Goal: Check status: Check status

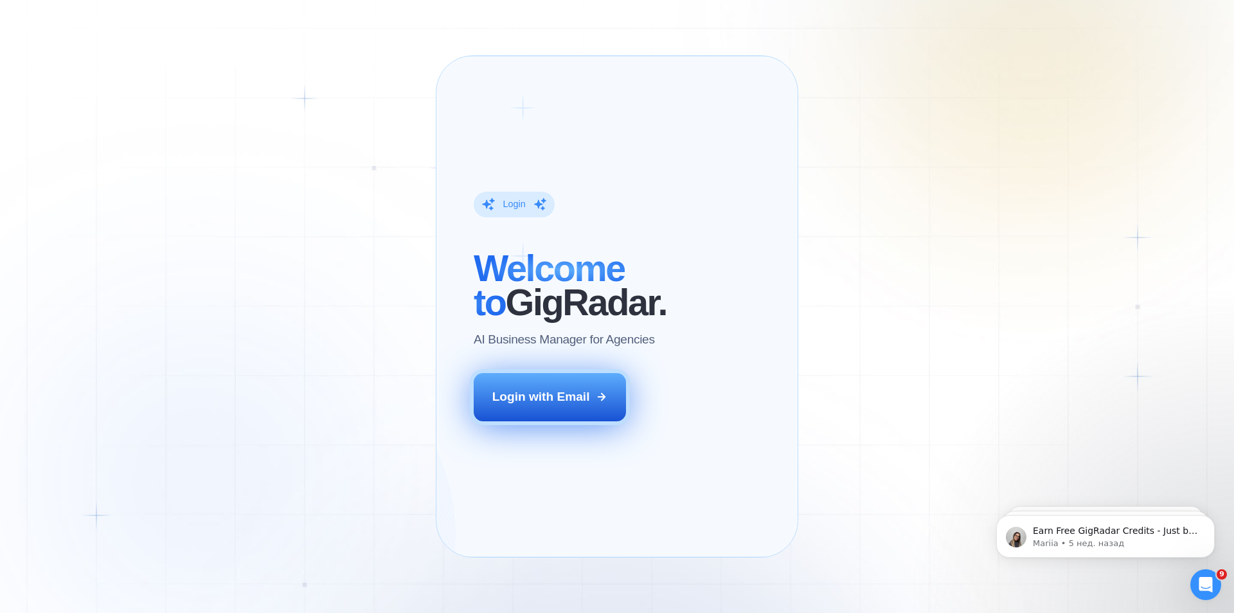
click at [557, 405] on div "Login with Email" at bounding box center [541, 396] width 98 height 17
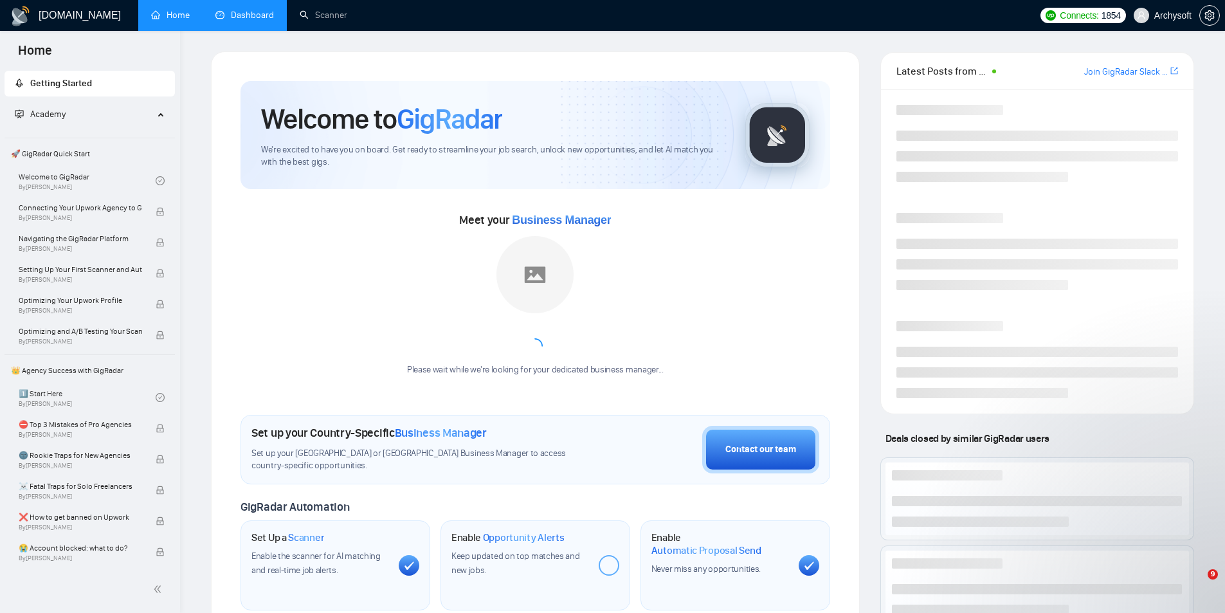
click at [255, 17] on link "Dashboard" at bounding box center [244, 15] width 58 height 11
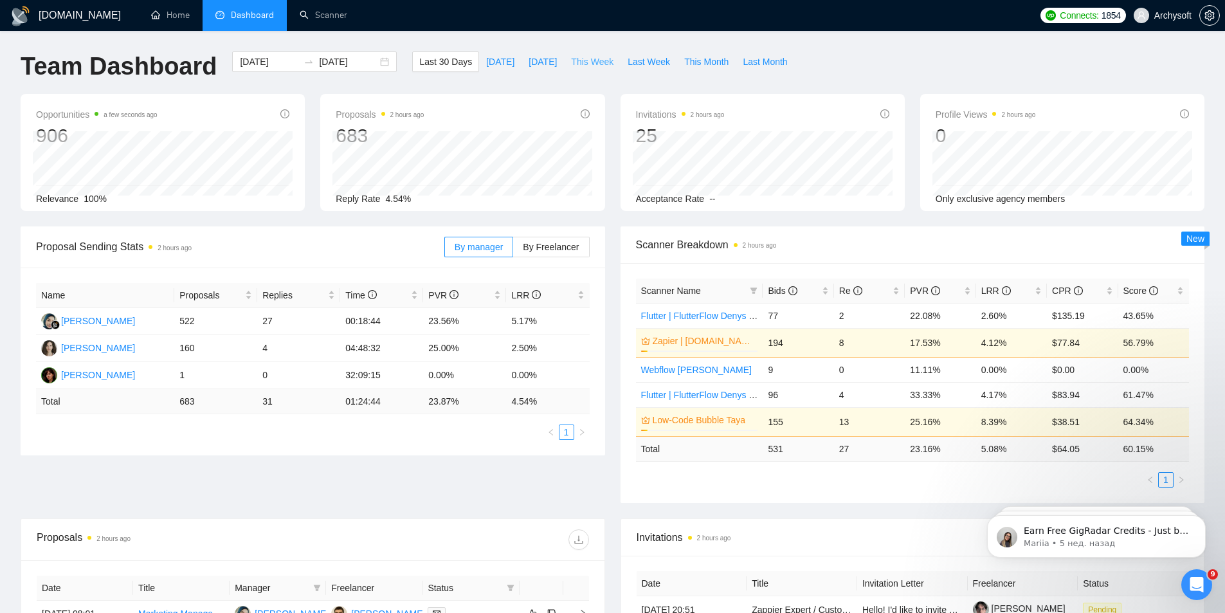
click at [574, 61] on span "This Week" at bounding box center [592, 62] width 42 height 14
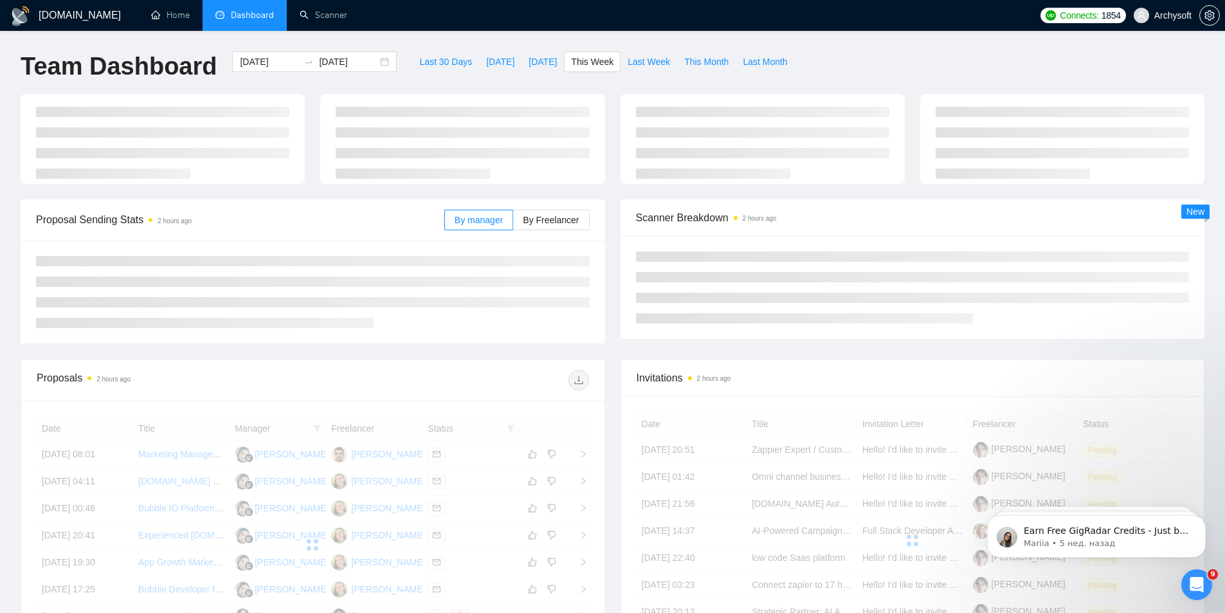
type input "[DATE]"
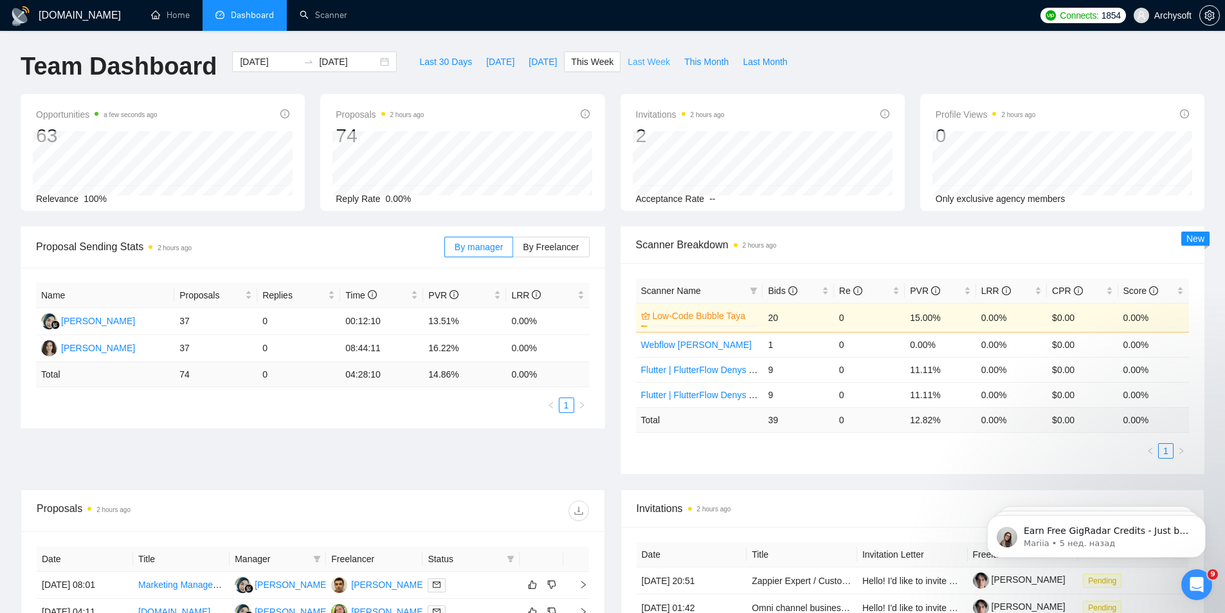
click at [639, 60] on span "Last Week" at bounding box center [648, 62] width 42 height 14
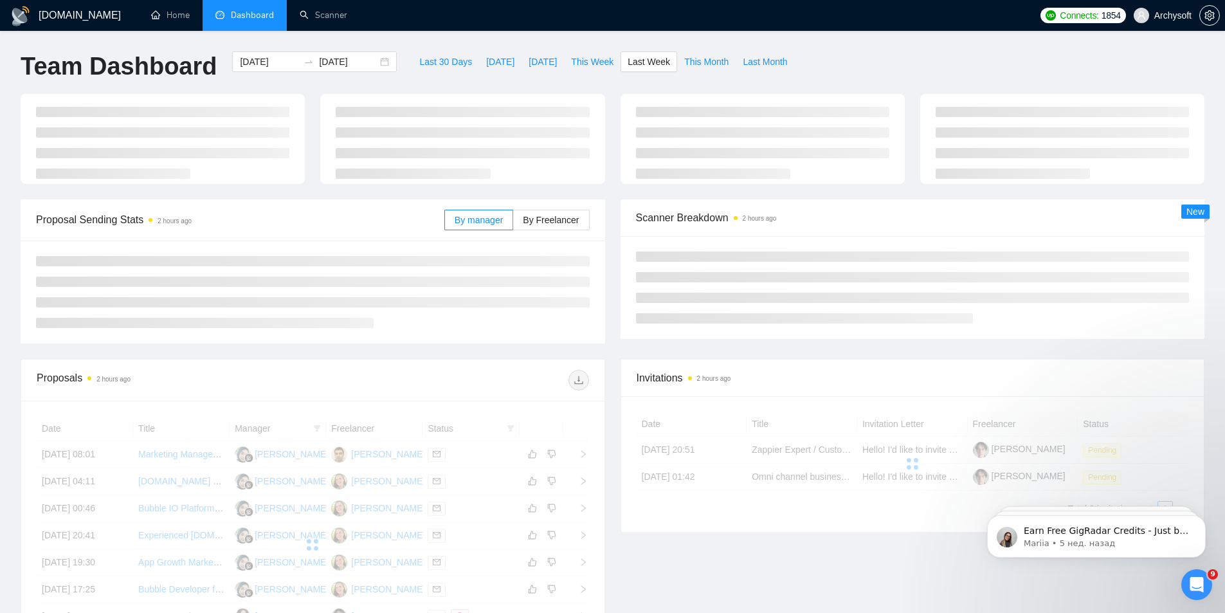
type input "[DATE]"
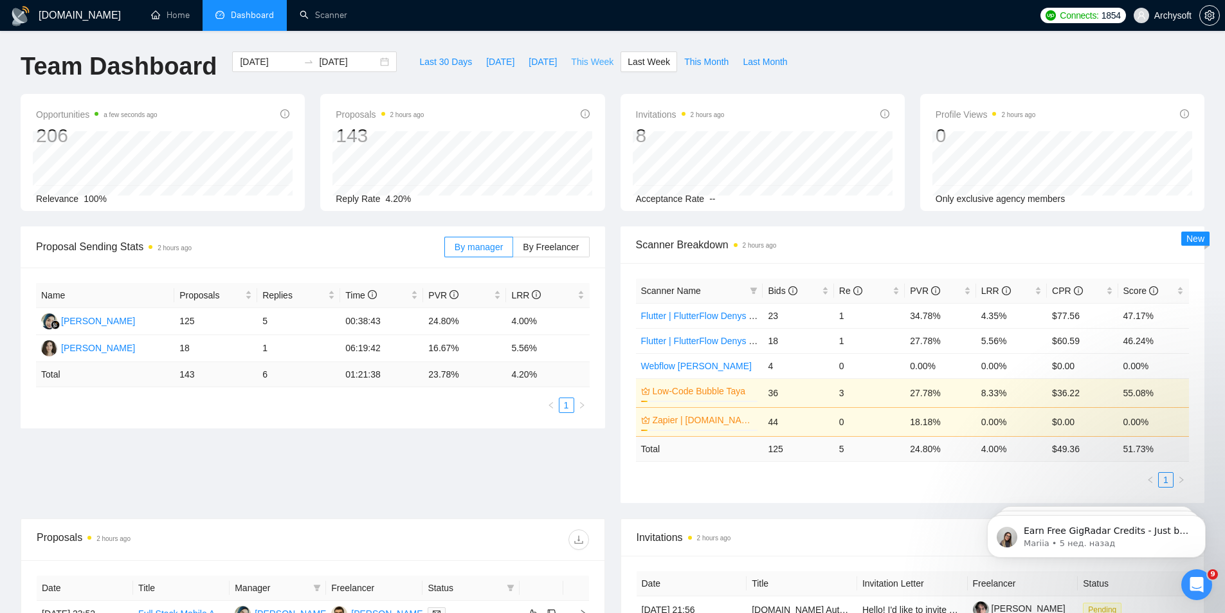
click at [584, 61] on span "This Week" at bounding box center [592, 62] width 42 height 14
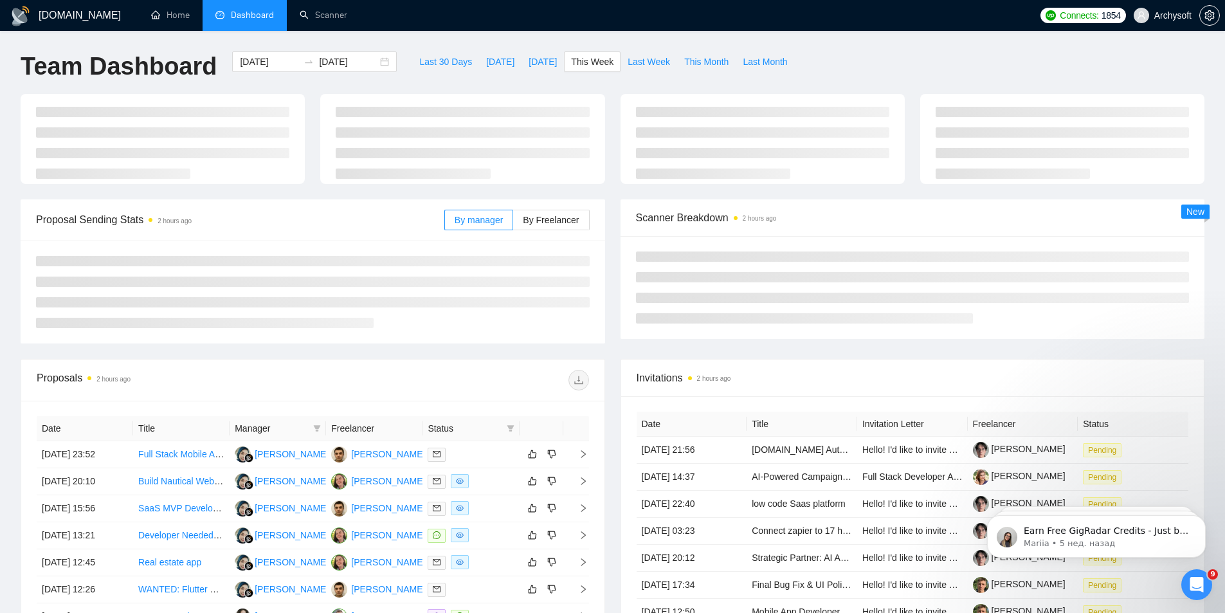
type input "[DATE]"
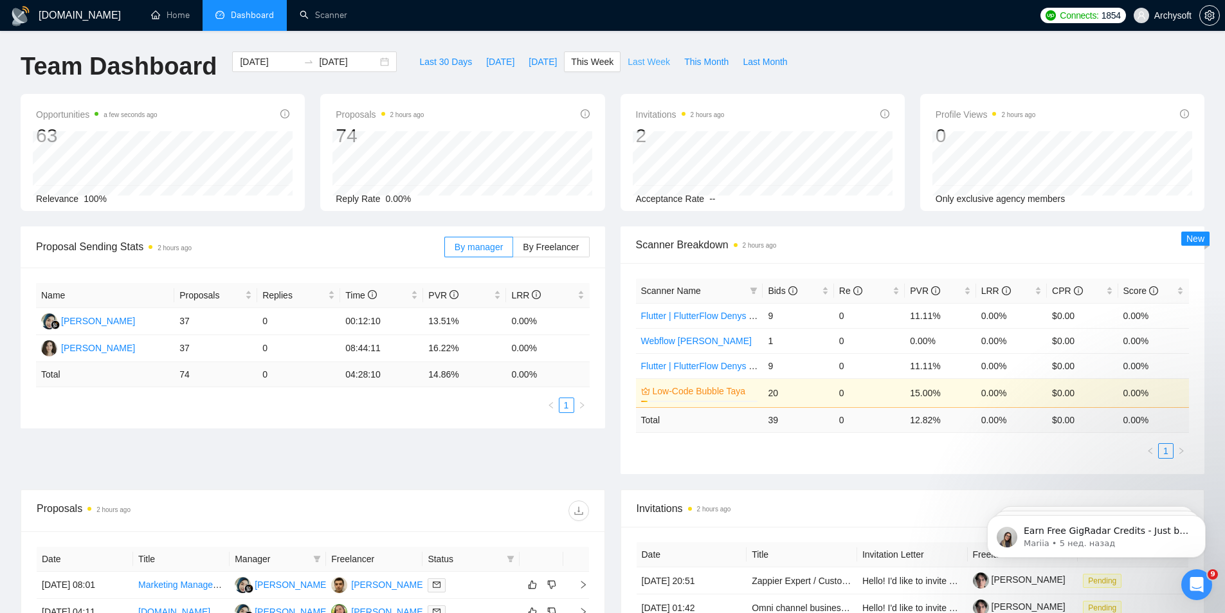
click at [636, 66] on span "Last Week" at bounding box center [648, 62] width 42 height 14
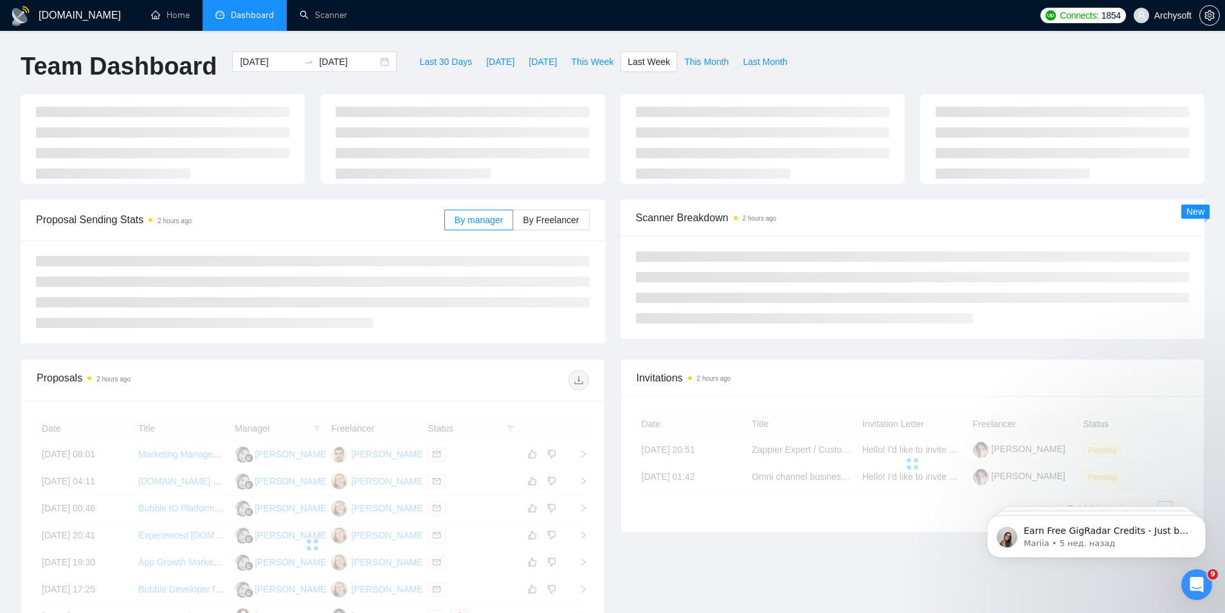
type input "[DATE]"
